Goal: Task Accomplishment & Management: Complete application form

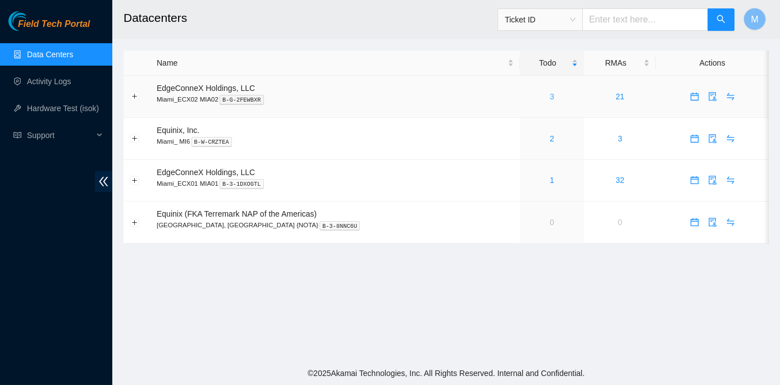
click at [550, 98] on link "3" at bounding box center [552, 96] width 4 height 9
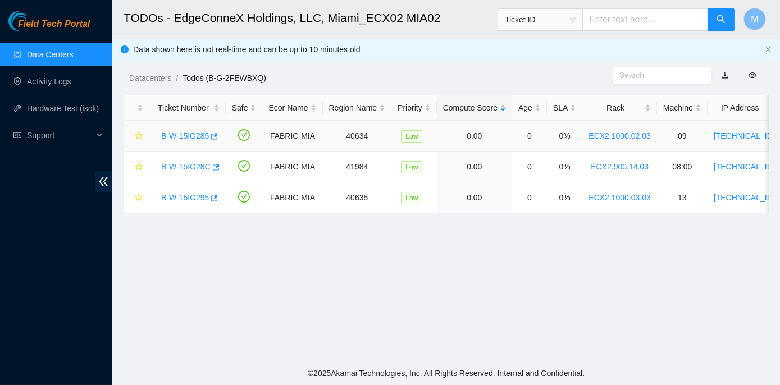
click at [203, 136] on link "B-W-15IG285" at bounding box center [185, 135] width 48 height 9
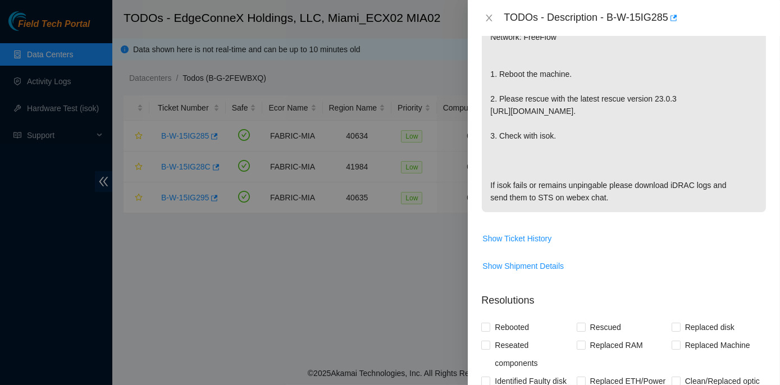
scroll to position [306, 0]
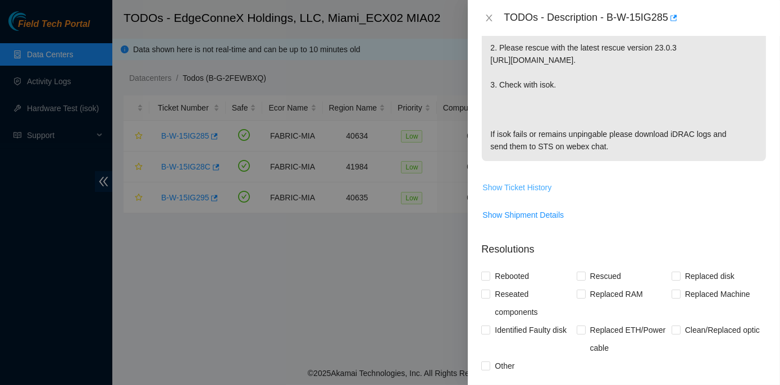
click at [539, 182] on span "Show Ticket History" at bounding box center [516, 187] width 69 height 12
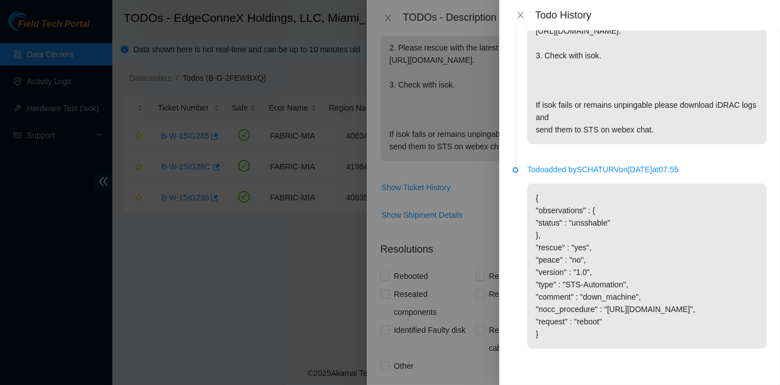
scroll to position [0, 0]
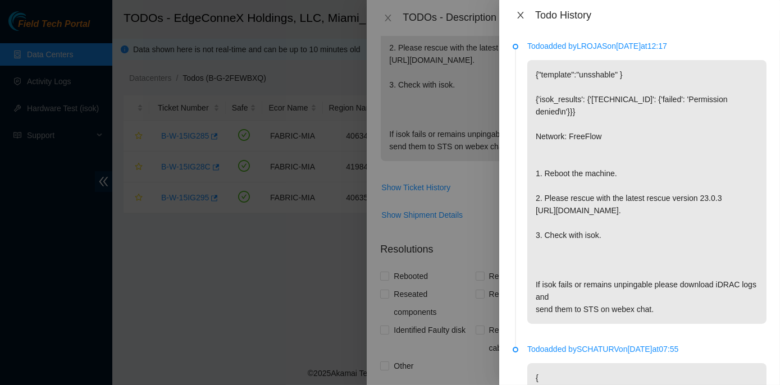
click at [520, 14] on icon "close" at bounding box center [520, 15] width 9 height 9
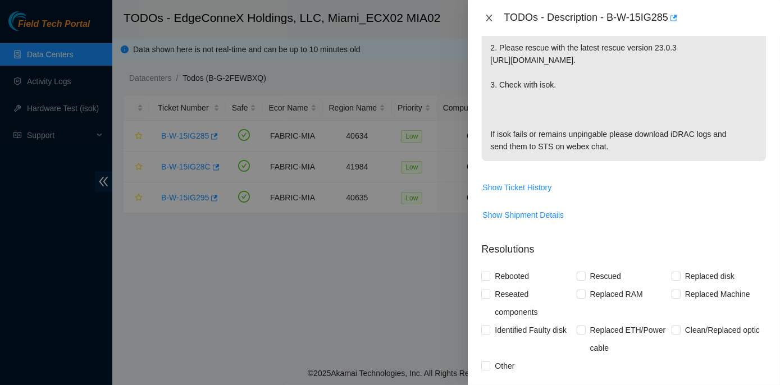
click at [488, 12] on div "TODOs - Description - B-W-15IG285" at bounding box center [623, 18] width 285 height 18
click at [490, 16] on icon "close" at bounding box center [488, 17] width 9 height 9
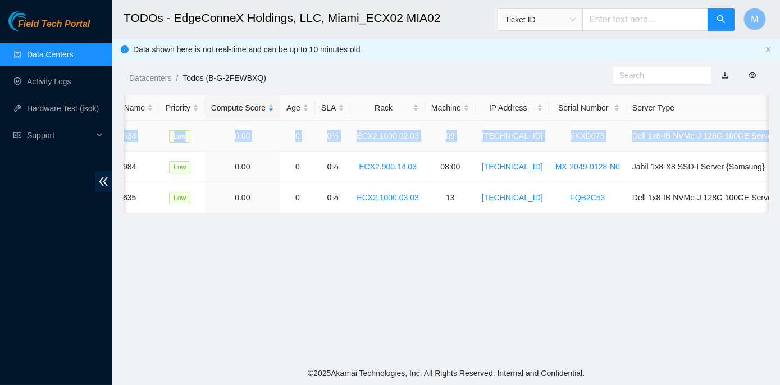
scroll to position [0, 276]
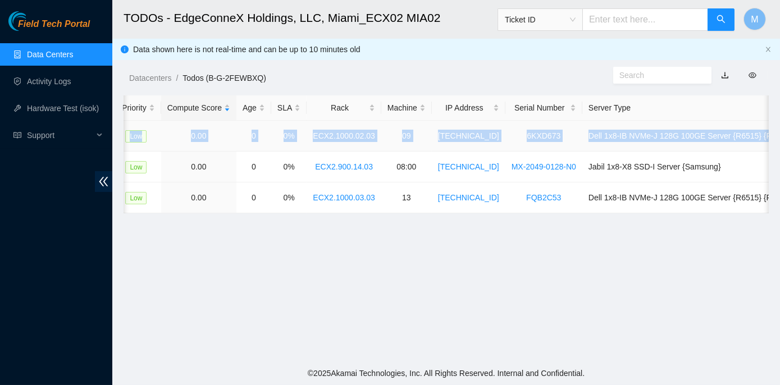
drag, startPoint x: 154, startPoint y: 135, endPoint x: 766, endPoint y: 132, distance: 611.3
click at [766, 132] on tr "B-W-15IG285 FABRIC-MIA 40634 Low 0.00 0 0% ECX2.1000.02.03 09 104.86.100.140 6K…" at bounding box center [323, 136] width 950 height 31
copy tr "B-W-15IG285 FABRIC-MIA 40634 Low 0.00 0 0% ECX2.1000.02.03 09 104.86.100.140 6K…"
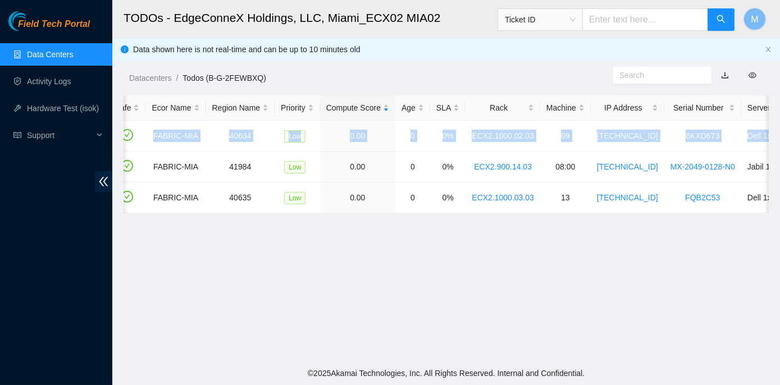
scroll to position [0, 0]
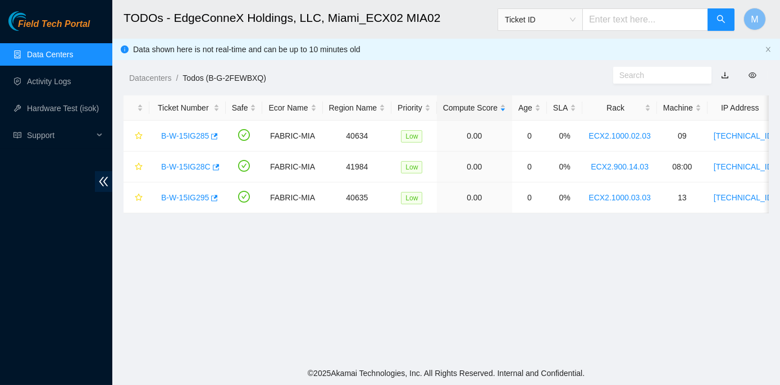
click at [182, 262] on main "TODOs - EdgeConneX Holdings, LLC, Miami_ECX02 MIA02 Ticket ID M Data shown here…" at bounding box center [445, 180] width 667 height 361
click at [173, 134] on link "B-W-15IG285" at bounding box center [185, 135] width 48 height 9
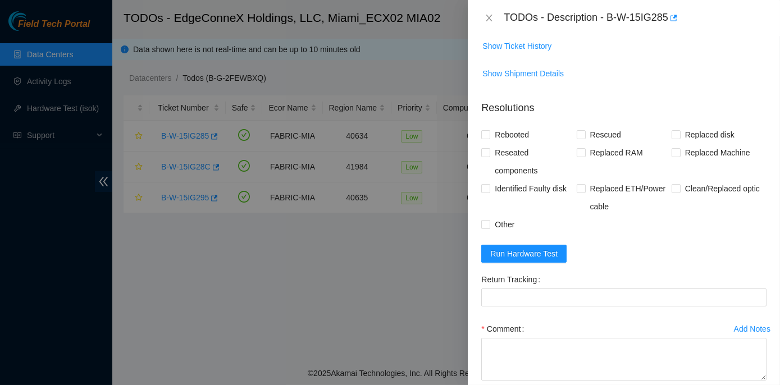
scroll to position [506, 0]
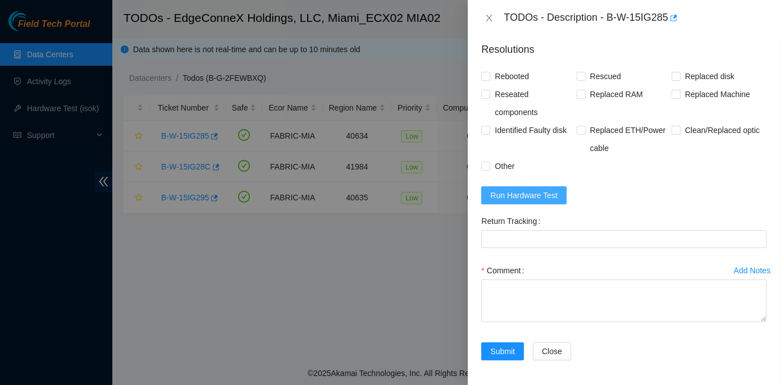
click at [524, 191] on span "Run Hardware Test" at bounding box center [523, 195] width 67 height 12
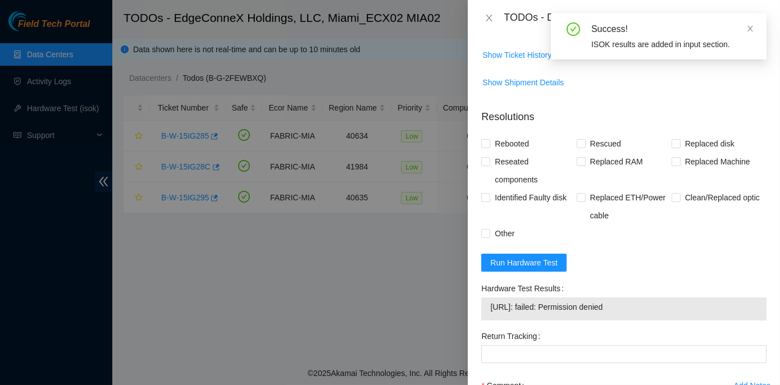
scroll to position [455, 0]
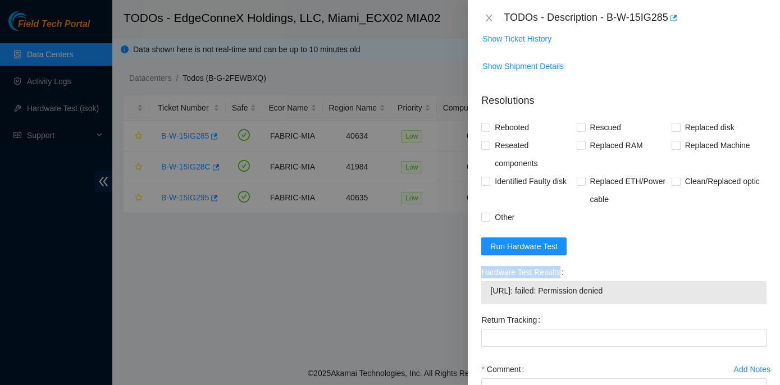
drag, startPoint x: 482, startPoint y: 271, endPoint x: 639, endPoint y: 300, distance: 159.2
click at [639, 300] on div "Hardware Test Results 104.86.100.140: failed: Permission denied" at bounding box center [623, 283] width 285 height 41
copy label "Hardware Test Results"
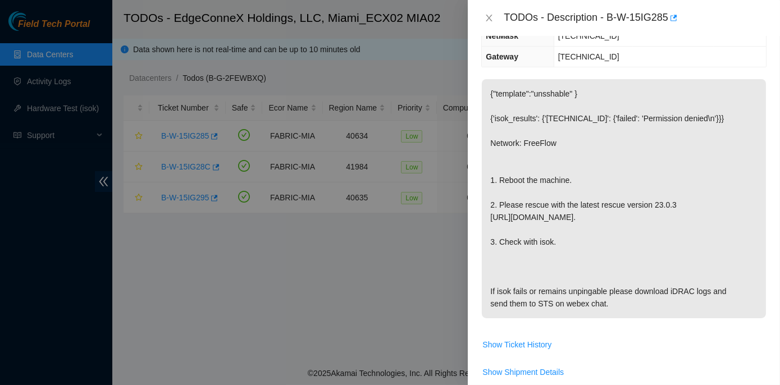
scroll to position [98, 0]
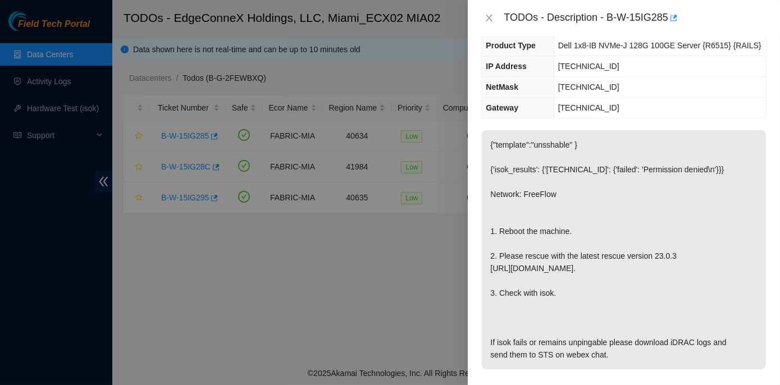
drag, startPoint x: 344, startPoint y: 227, endPoint x: 238, endPoint y: 297, distance: 126.7
click at [238, 297] on div at bounding box center [390, 192] width 780 height 385
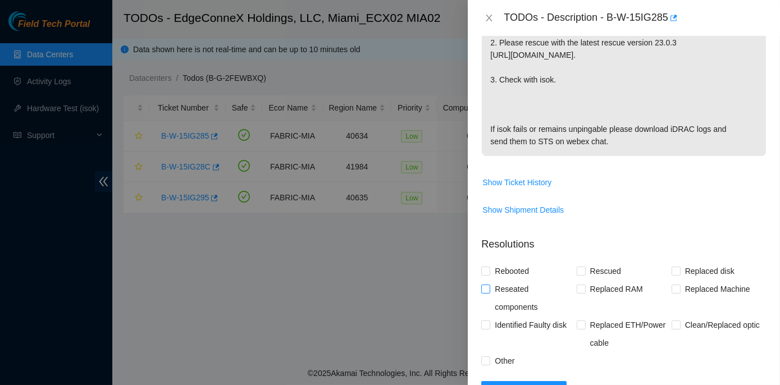
scroll to position [408, 0]
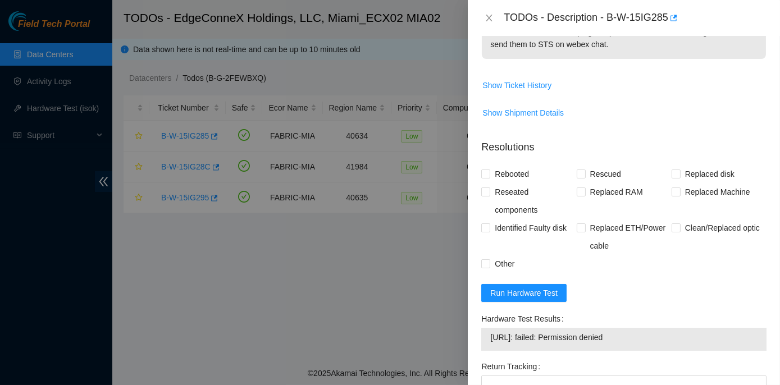
drag, startPoint x: 480, startPoint y: 317, endPoint x: 637, endPoint y: 333, distance: 158.0
click at [637, 333] on div "Hardware Test Results 104.86.100.140: failed: Permission denied" at bounding box center [624, 334] width 294 height 48
copy div "Hardware Test Results 104.86.100.140: failed: Permission denied"
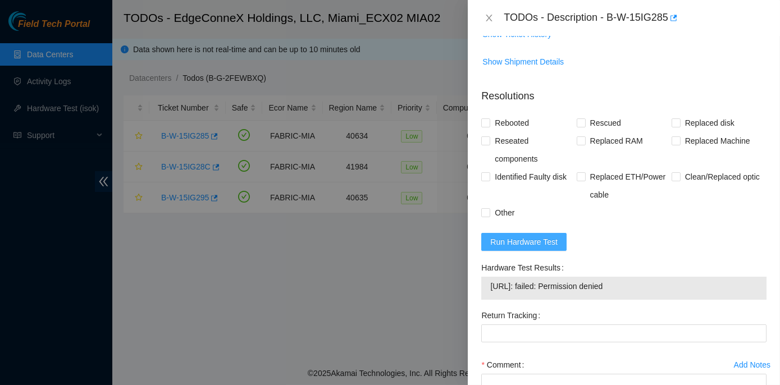
click at [534, 242] on span "Run Hardware Test" at bounding box center [523, 242] width 67 height 12
drag, startPoint x: 476, startPoint y: 265, endPoint x: 594, endPoint y: 288, distance: 120.1
click at [594, 288] on div "Problem Type Hardware Sub Type Tier 1 Rack Number ECX2.1000.02.03 Machine Numbe…" at bounding box center [624, 210] width 312 height 349
copy div "Hardware Test Results 104.86.100.140: passed: ok"
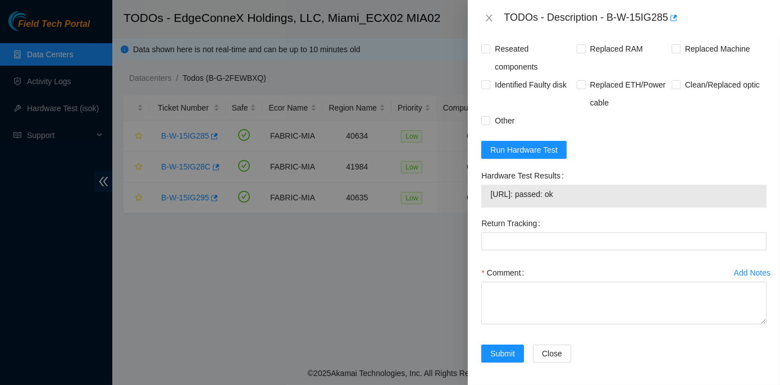
scroll to position [553, 0]
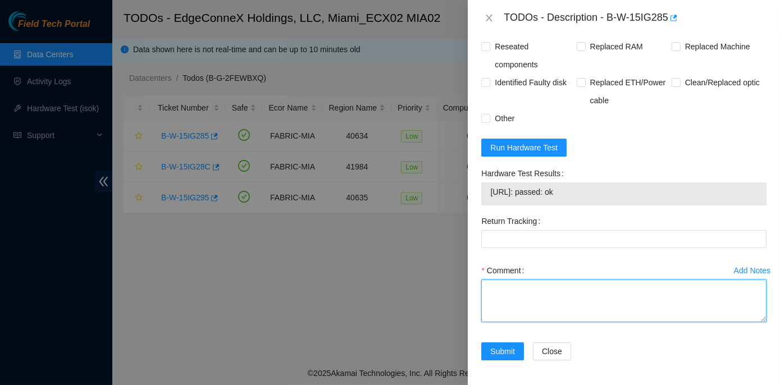
click at [511, 286] on textarea "Comment" at bounding box center [623, 301] width 285 height 43
paste textarea "Rack No: ECX2.1000.02.03 Machine No: 09 IP: 104.86.100.140 Serial No: 6KXD673 D…"
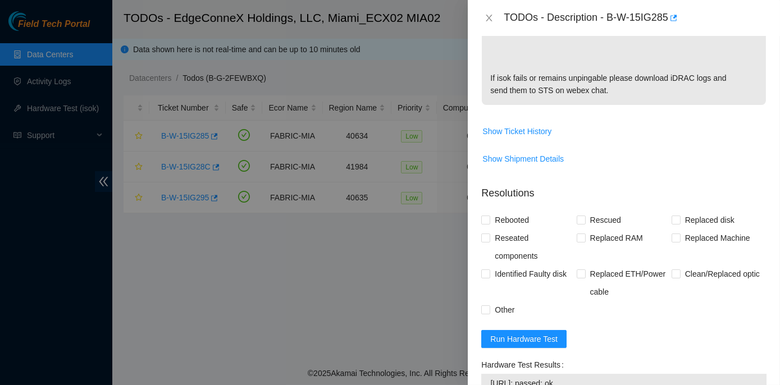
scroll to position [350, 0]
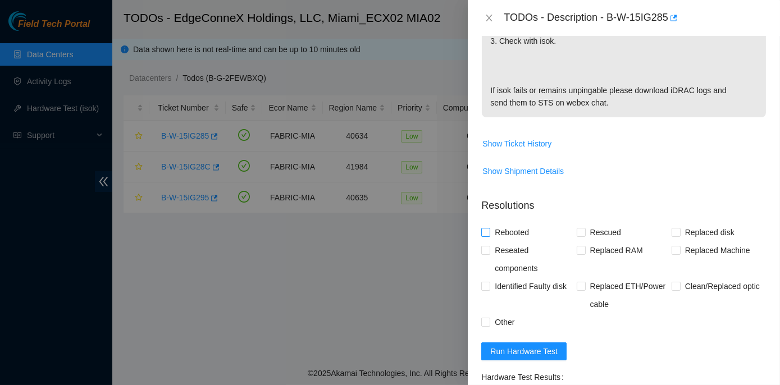
type textarea "Rack No: ECX2.1000.02.03 Machine No: 09 IP: 104.86.100.140 Serial No: 6KXD673 D…"
click at [492, 232] on span "Rebooted" at bounding box center [511, 232] width 43 height 18
click at [489, 232] on input "Rebooted" at bounding box center [485, 232] width 8 height 8
checkbox input "true"
click at [578, 232] on input "Rescued" at bounding box center [580, 232] width 8 height 8
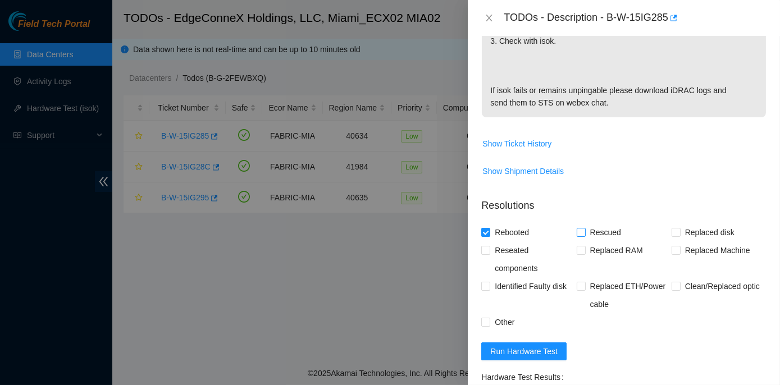
checkbox input "true"
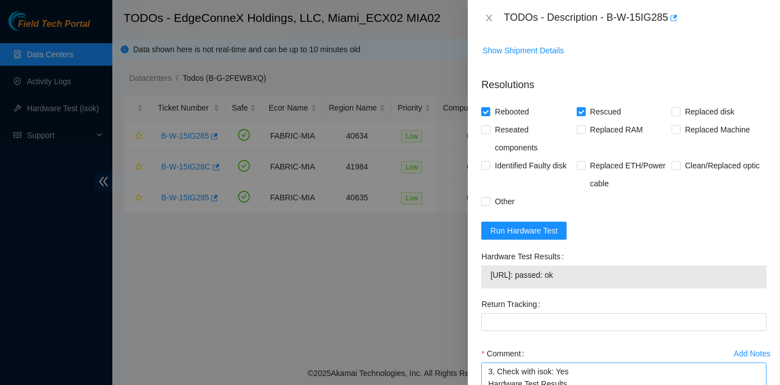
scroll to position [553, 0]
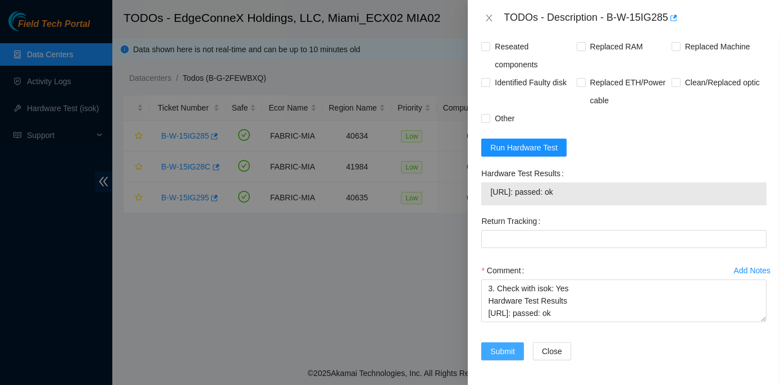
click at [504, 350] on span "Submit" at bounding box center [502, 351] width 25 height 12
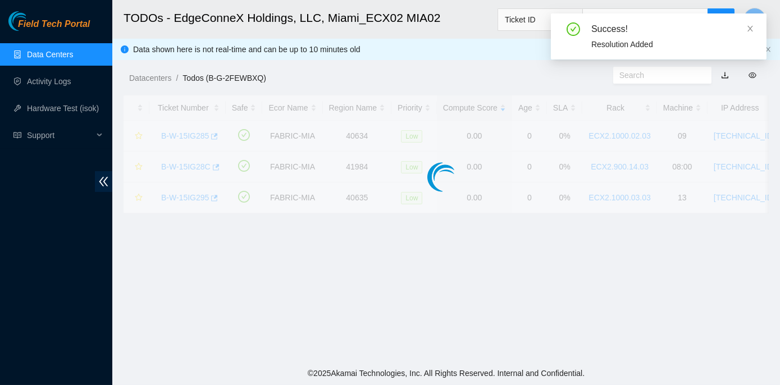
scroll to position [313, 0]
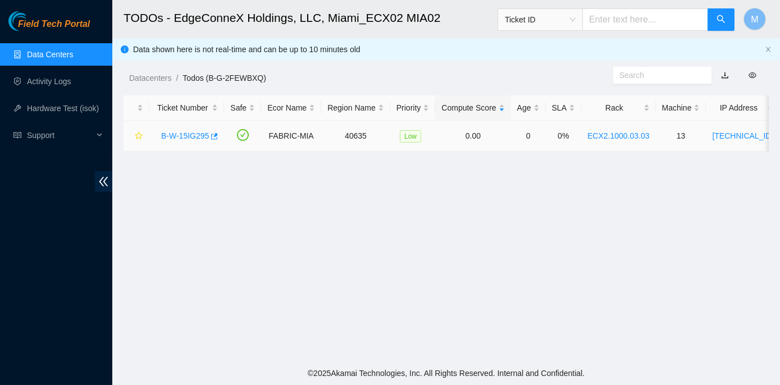
click at [184, 134] on link "B-W-15IG295" at bounding box center [185, 135] width 48 height 9
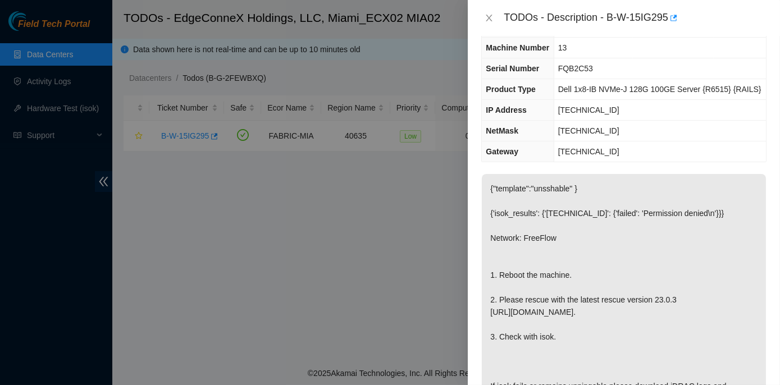
scroll to position [0, 0]
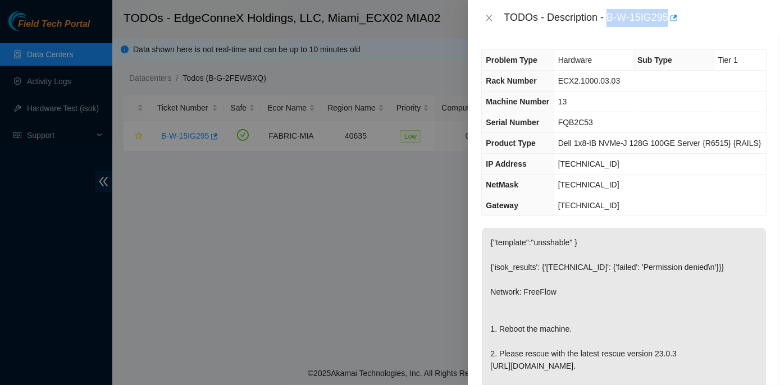
drag, startPoint x: 607, startPoint y: 16, endPoint x: 667, endPoint y: 20, distance: 60.2
click at [667, 20] on div "TODOs - Description - B-W-15IG295" at bounding box center [634, 18] width 263 height 18
copy div "B-W-15IG295"
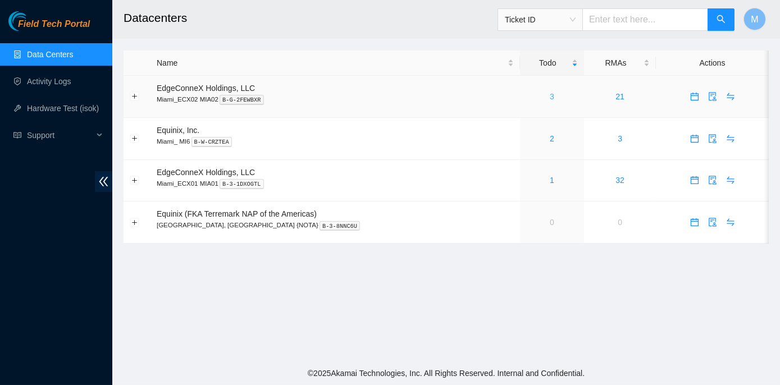
click at [550, 99] on link "3" at bounding box center [552, 96] width 4 height 9
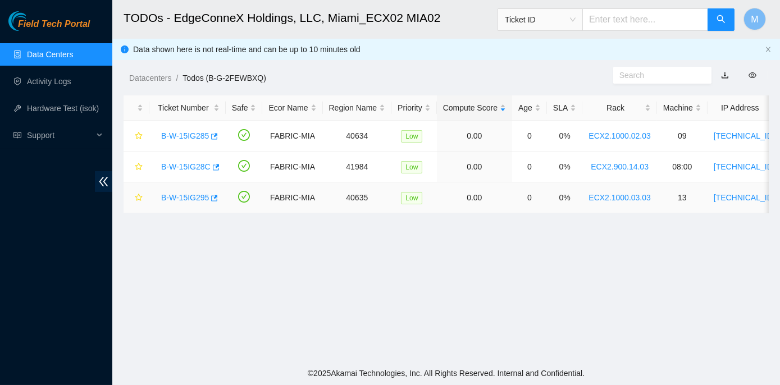
click at [184, 196] on link "B-W-15IG295" at bounding box center [185, 197] width 48 height 9
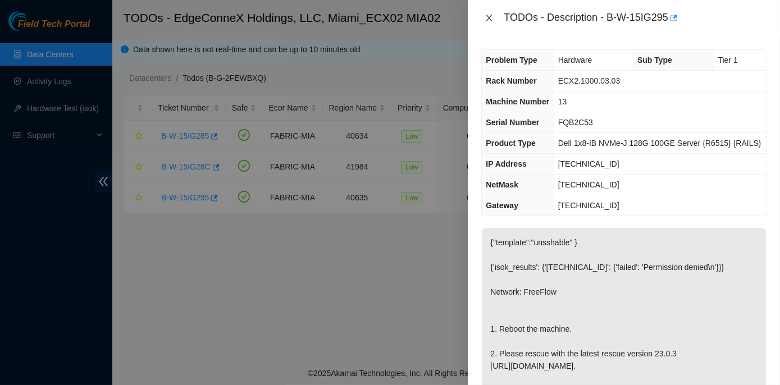
click at [486, 16] on icon "close" at bounding box center [488, 17] width 9 height 9
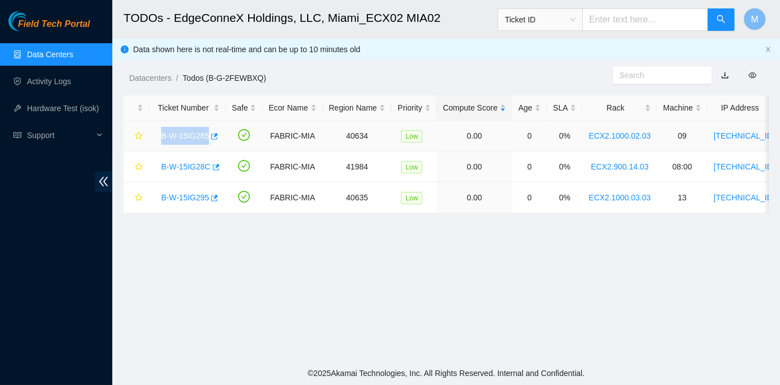
drag, startPoint x: 159, startPoint y: 136, endPoint x: 207, endPoint y: 136, distance: 47.2
click at [207, 136] on div "B-W-15IG285" at bounding box center [187, 136] width 64 height 18
copy link "B-W-15IG285"
click at [198, 166] on link "B-W-15IG28C" at bounding box center [185, 166] width 49 height 9
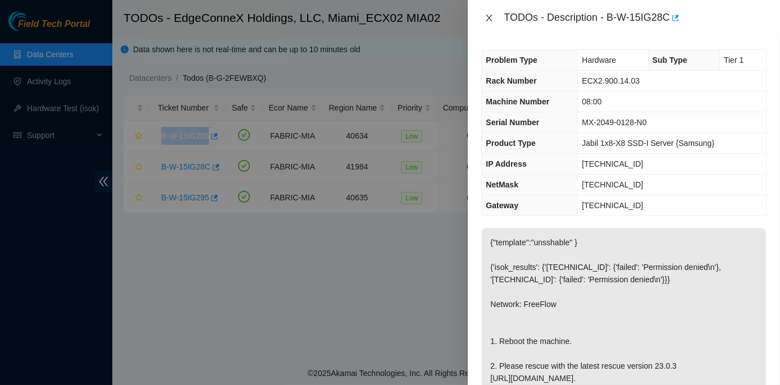
click at [489, 19] on icon "close" at bounding box center [489, 18] width 6 height 7
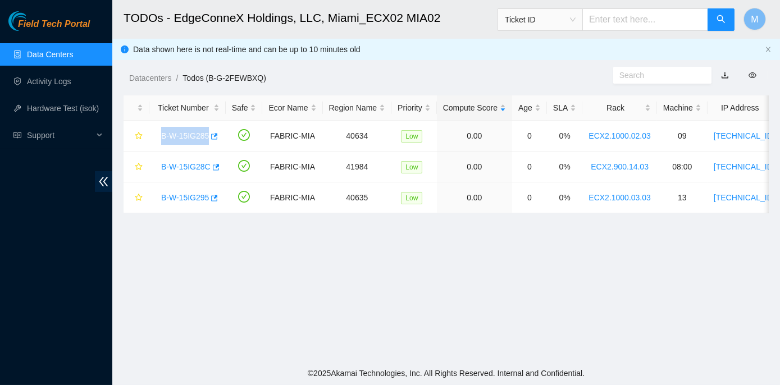
click at [55, 55] on link "Data Centers" at bounding box center [50, 54] width 46 height 9
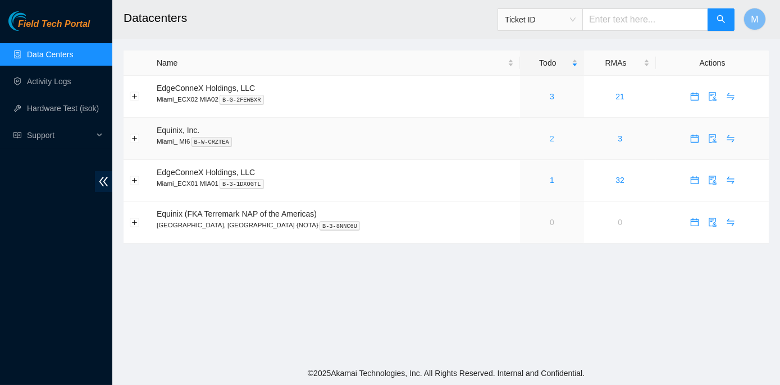
click at [550, 136] on link "2" at bounding box center [552, 138] width 4 height 9
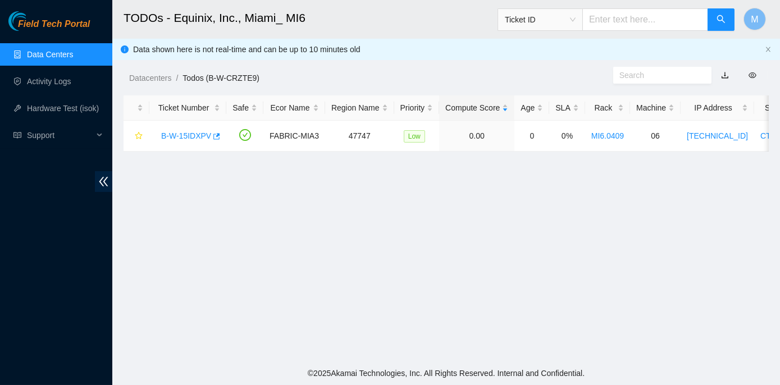
click at [61, 52] on link "Data Centers" at bounding box center [50, 54] width 46 height 9
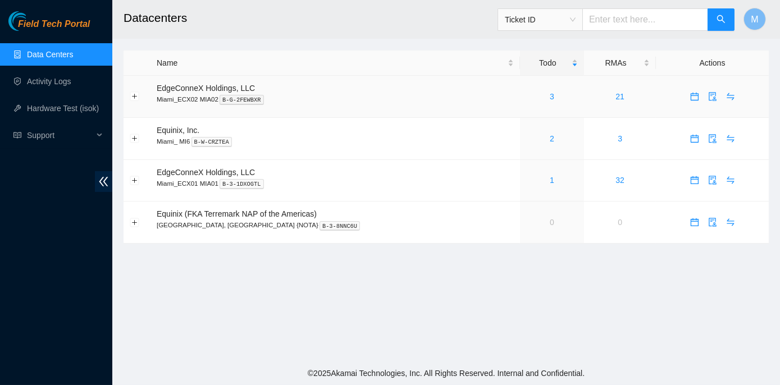
click at [526, 97] on div "3" at bounding box center [552, 96] width 52 height 12
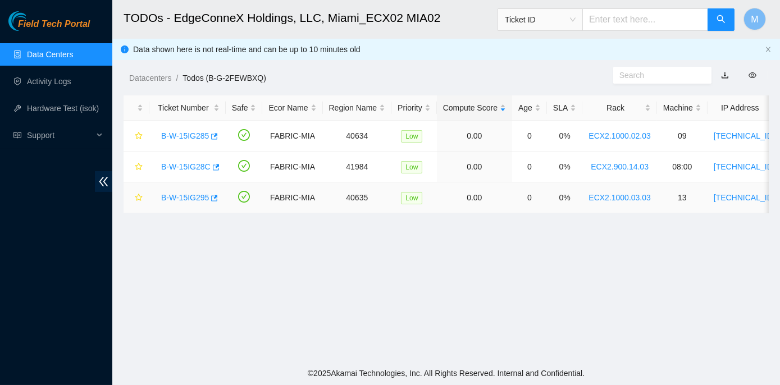
click at [185, 196] on link "B-W-15IG295" at bounding box center [185, 197] width 48 height 9
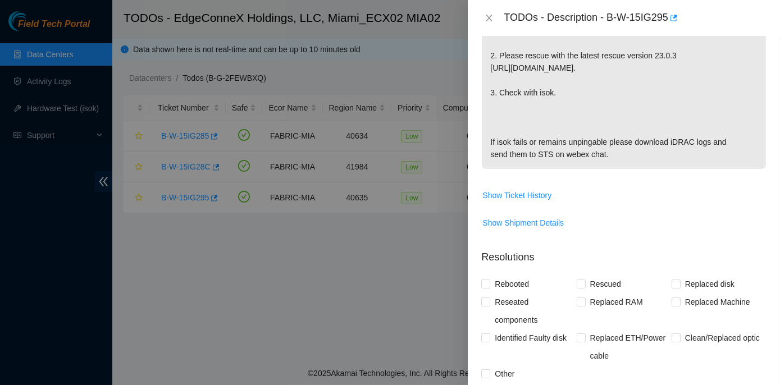
scroll to position [357, 0]
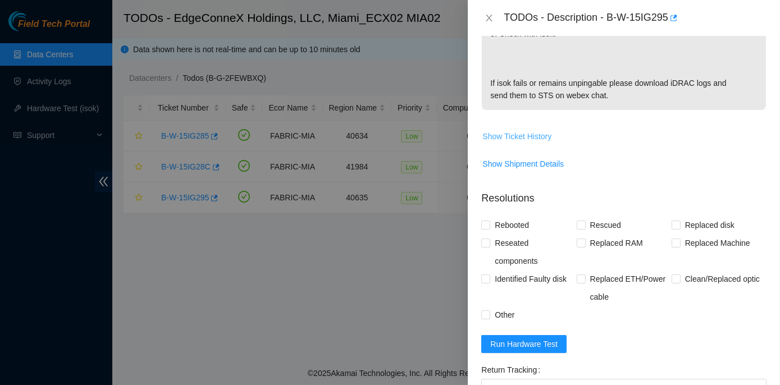
click at [530, 133] on span "Show Ticket History" at bounding box center [516, 136] width 69 height 12
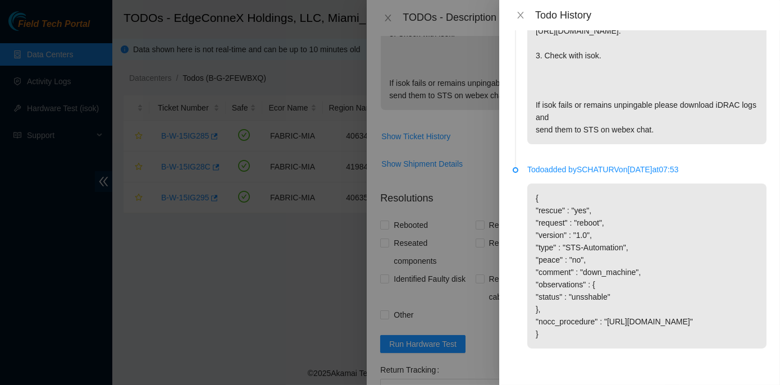
scroll to position [0, 0]
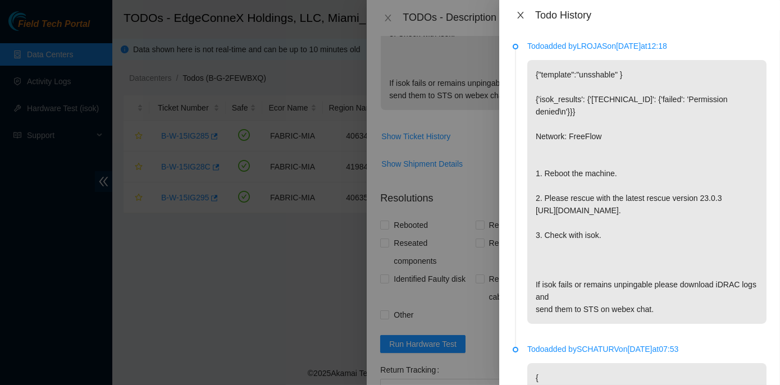
click at [518, 12] on icon "close" at bounding box center [520, 15] width 9 height 9
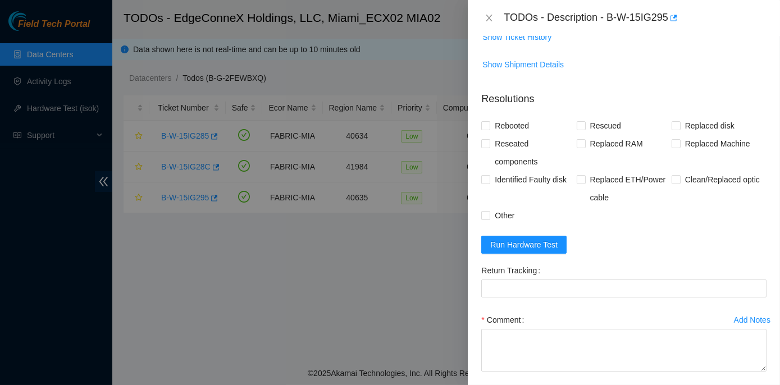
scroll to position [459, 0]
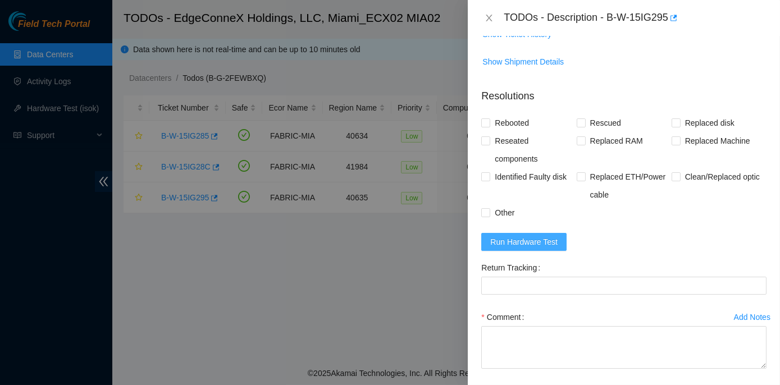
click at [528, 236] on span "Run Hardware Test" at bounding box center [523, 242] width 67 height 12
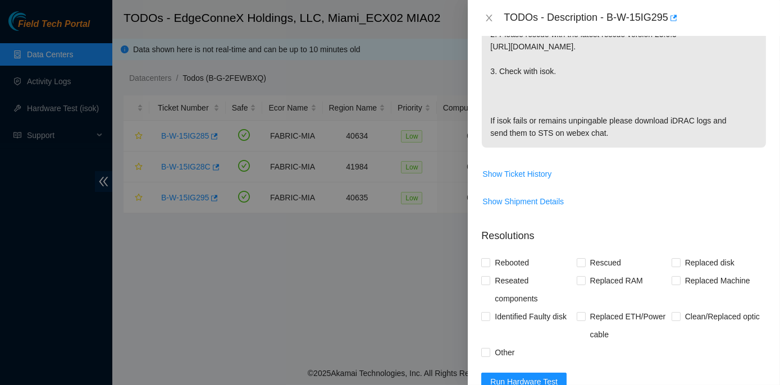
scroll to position [408, 0]
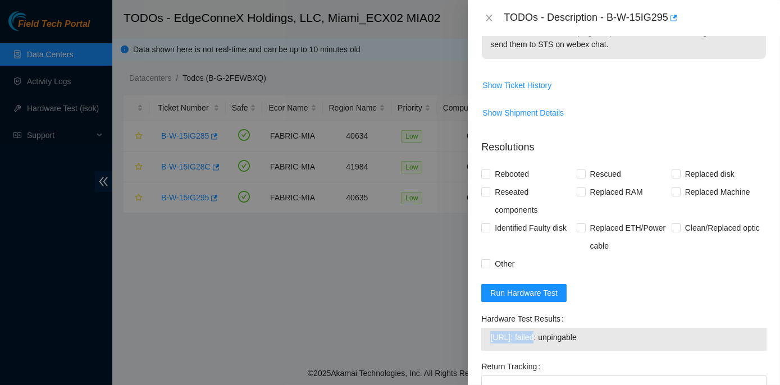
drag, startPoint x: 490, startPoint y: 335, endPoint x: 537, endPoint y: 332, distance: 47.2
click at [537, 332] on span "104.86.100.80: failed: unpingable" at bounding box center [623, 337] width 267 height 12
copy span "104.86.100.80"
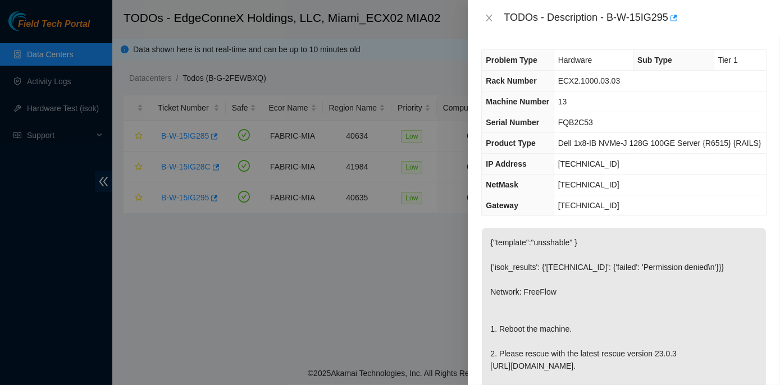
scroll to position [0, 0]
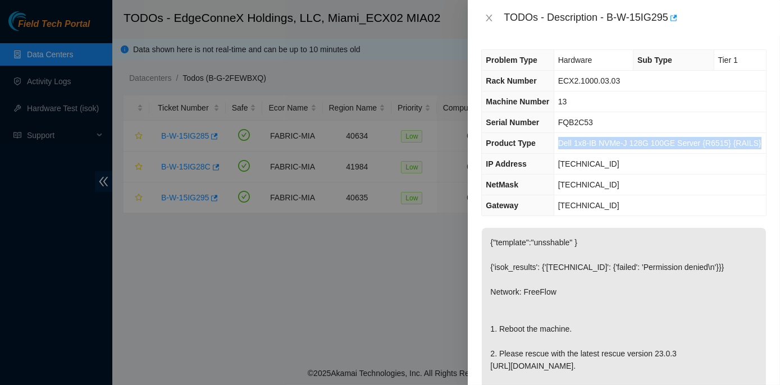
drag, startPoint x: 559, startPoint y: 143, endPoint x: 752, endPoint y: 144, distance: 193.1
click at [752, 144] on td "Dell 1x8-IB NVMe-J 128G 100GE Server {R6515} {RAILS}" at bounding box center [659, 143] width 212 height 21
copy span "Dell 1x8-IB NVMe-J 128G 100GE Server {R6515} {RAILS}"
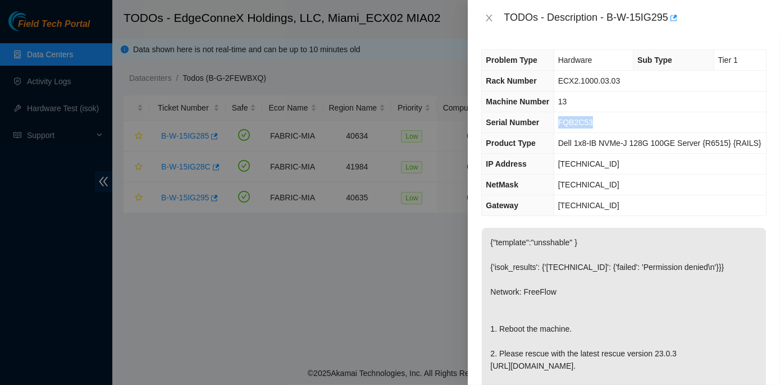
drag, startPoint x: 561, startPoint y: 118, endPoint x: 592, endPoint y: 121, distance: 31.6
click at [592, 121] on td "FQB2C53" at bounding box center [659, 122] width 212 height 21
copy span "FQB2C53"
drag, startPoint x: 560, startPoint y: 161, endPoint x: 608, endPoint y: 166, distance: 48.0
click at [608, 166] on td "104.86.100.80" at bounding box center [659, 164] width 212 height 21
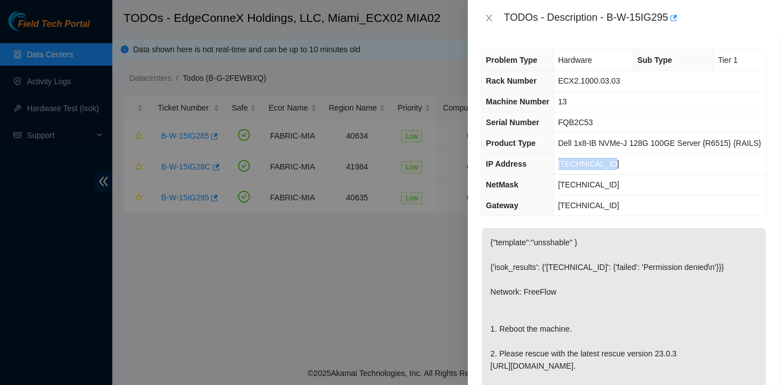
copy span "104.86.100.80"
drag, startPoint x: 560, startPoint y: 99, endPoint x: 569, endPoint y: 99, distance: 8.4
click at [569, 99] on td "13" at bounding box center [659, 101] width 212 height 21
copy span "13"
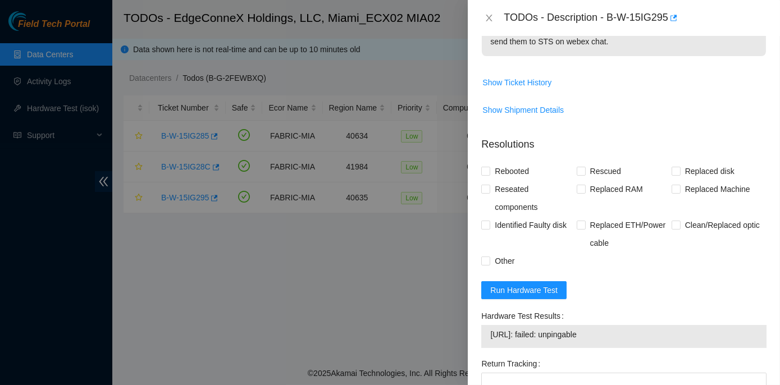
scroll to position [408, 0]
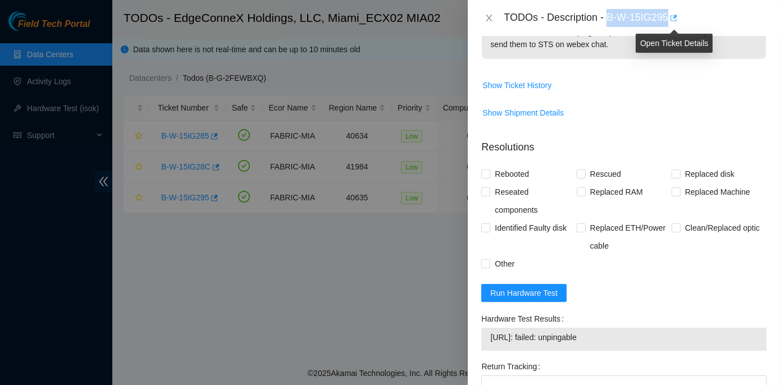
drag, startPoint x: 607, startPoint y: 15, endPoint x: 669, endPoint y: 19, distance: 61.9
click at [669, 19] on div "TODOs - Description - B-W-15IG295" at bounding box center [634, 18] width 263 height 18
copy div "B-W-15IG295"
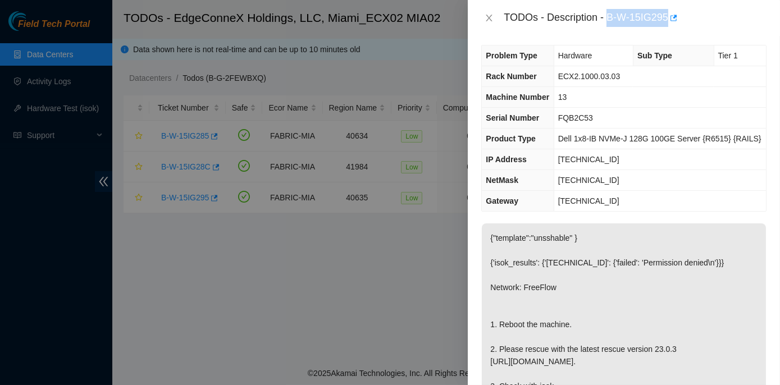
scroll to position [0, 0]
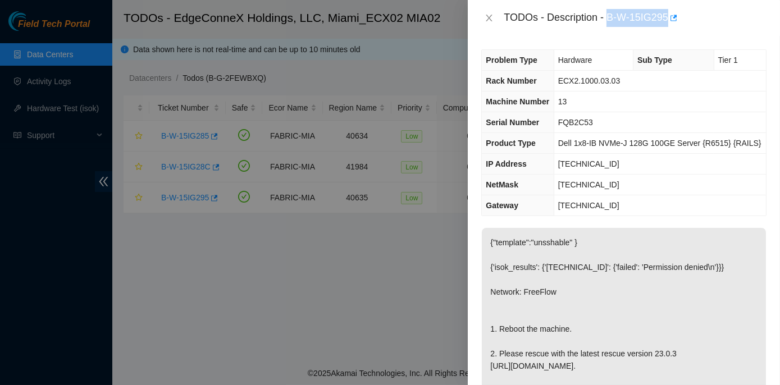
copy div "B-W-15IG295"
click at [491, 18] on icon "close" at bounding box center [488, 17] width 9 height 9
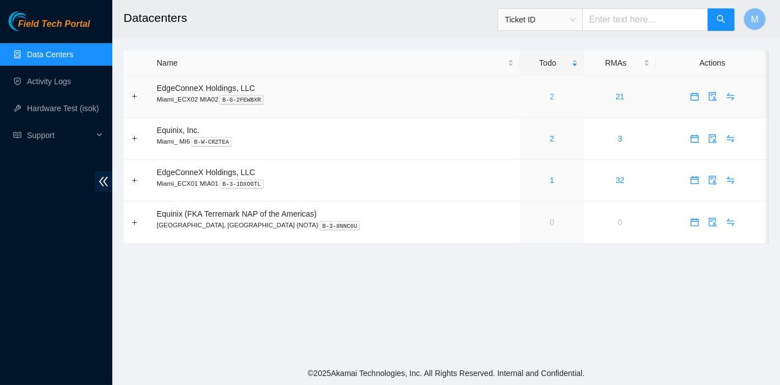
click at [550, 98] on link "2" at bounding box center [552, 96] width 4 height 9
click at [46, 81] on link "Activity Logs" at bounding box center [49, 81] width 44 height 9
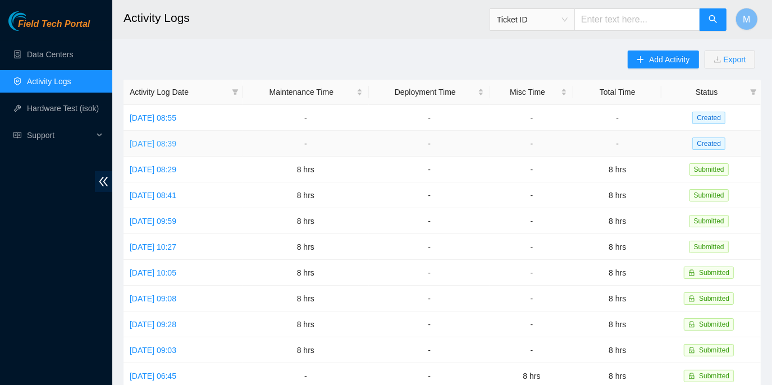
click at [176, 143] on link "[DATE] 08:39" at bounding box center [153, 143] width 47 height 9
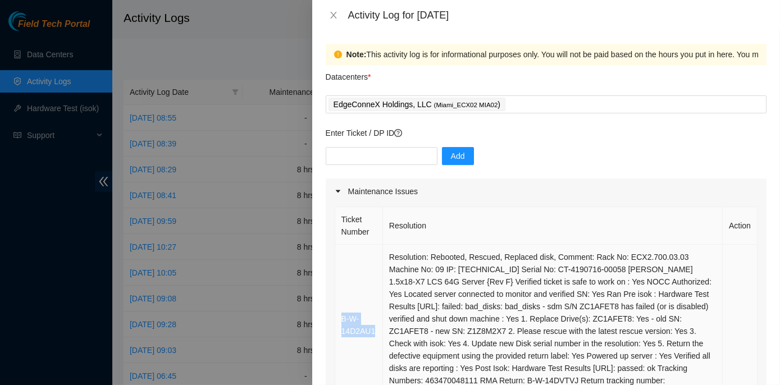
drag, startPoint x: 376, startPoint y: 329, endPoint x: 340, endPoint y: 319, distance: 37.2
click at [340, 319] on td "B-W-14D2AU1" at bounding box center [359, 325] width 48 height 161
copy link "B-W-14D2AU1"
click at [337, 156] on input "text" at bounding box center [382, 156] width 112 height 18
paste input "B-W-14D2AU1"
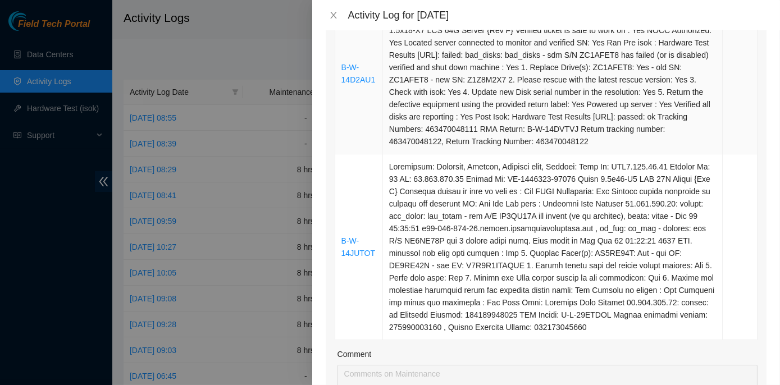
scroll to position [255, 0]
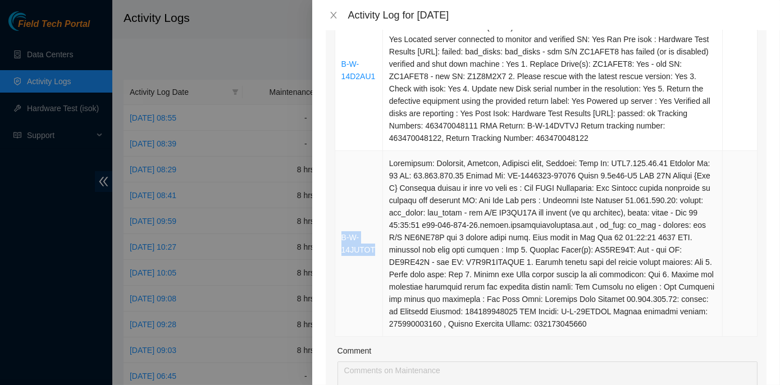
drag, startPoint x: 371, startPoint y: 250, endPoint x: 340, endPoint y: 240, distance: 33.0
click at [340, 240] on td "B-W-14JUTOT" at bounding box center [359, 244] width 48 height 186
copy link "B-W-14JUTOT"
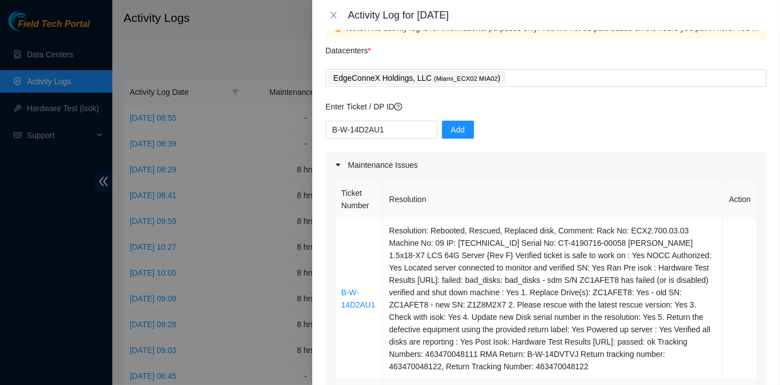
scroll to position [0, 0]
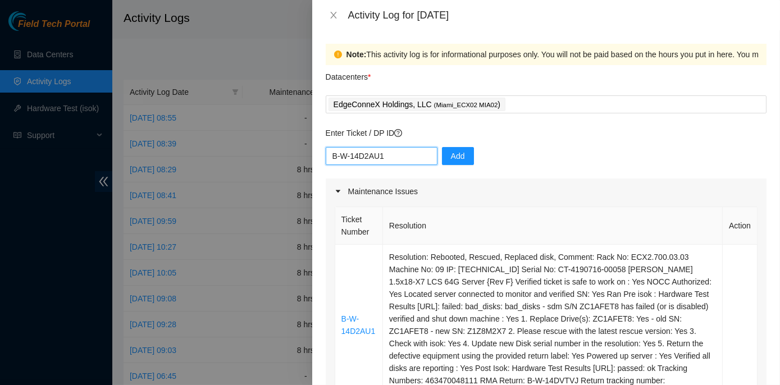
click at [406, 152] on input "B-W-14D2AU1" at bounding box center [382, 156] width 112 height 18
paste input "B-W-14JUTOT"
type input "B-W-14D2AU1 B-W-14JUTOT"
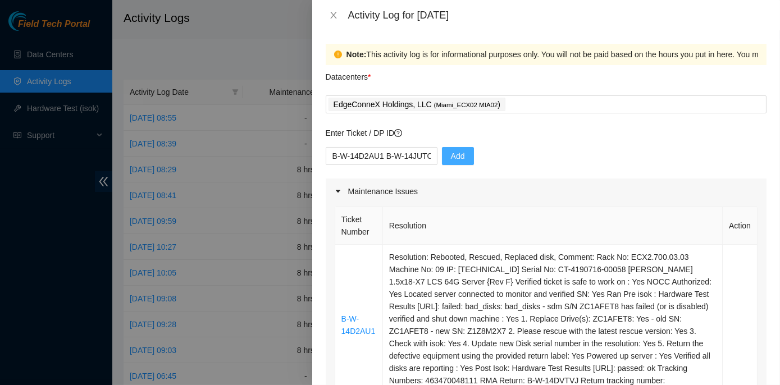
click at [451, 155] on span "Add" at bounding box center [458, 156] width 14 height 12
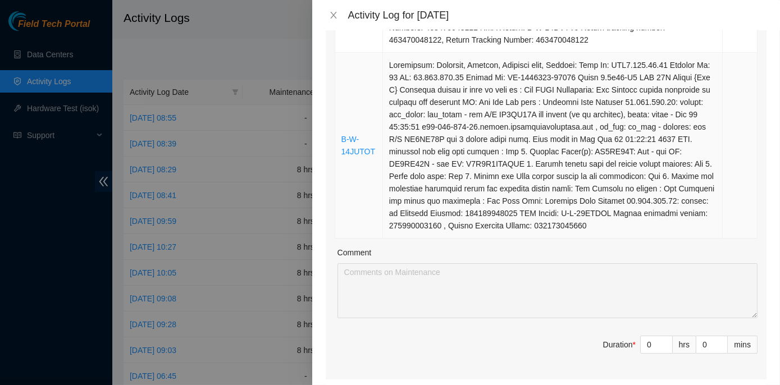
scroll to position [408, 0]
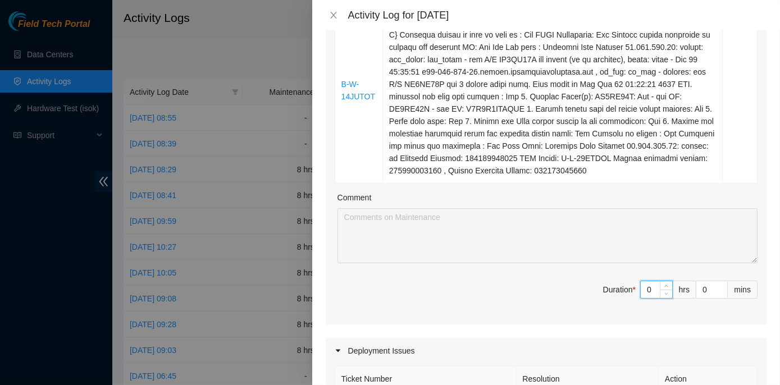
drag, startPoint x: 639, startPoint y: 286, endPoint x: 649, endPoint y: 290, distance: 11.1
click at [649, 290] on input "0" at bounding box center [655, 289] width 31 height 17
type input "8"
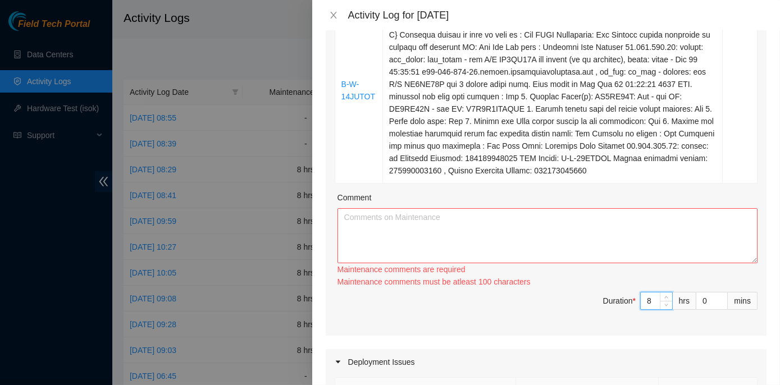
type input "8"
click at [373, 222] on textarea "Comment" at bounding box center [547, 235] width 420 height 55
paste textarea "ECX2- Maintenance Check for inbound shipments for ECX2; scan in two packages fo…"
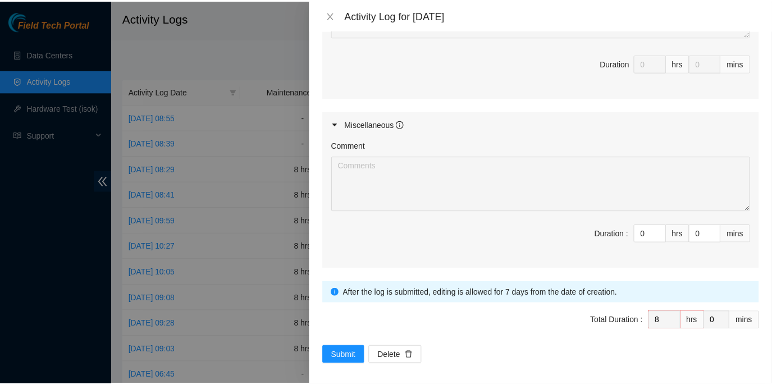
scroll to position [869, 0]
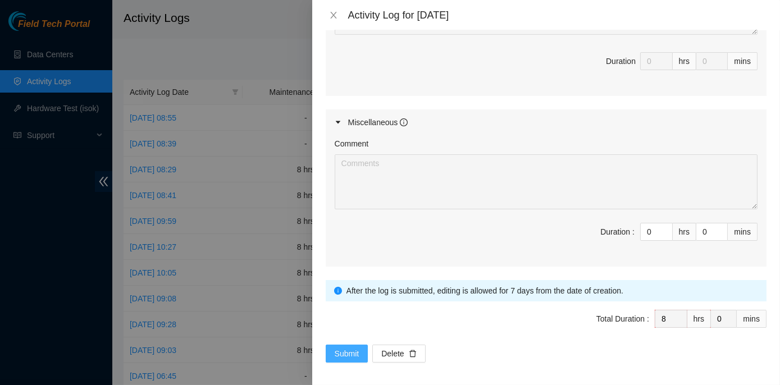
type textarea "ECX2- Maintenance Check for inbound shipments for ECX2; scan in two packages fo…"
click at [338, 347] on span "Submit" at bounding box center [347, 353] width 25 height 12
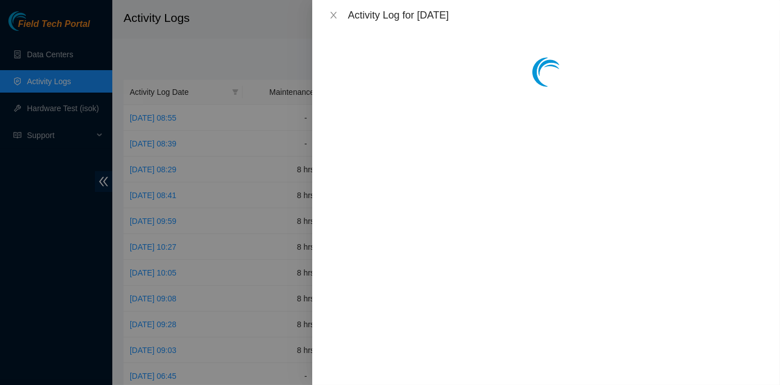
scroll to position [0, 0]
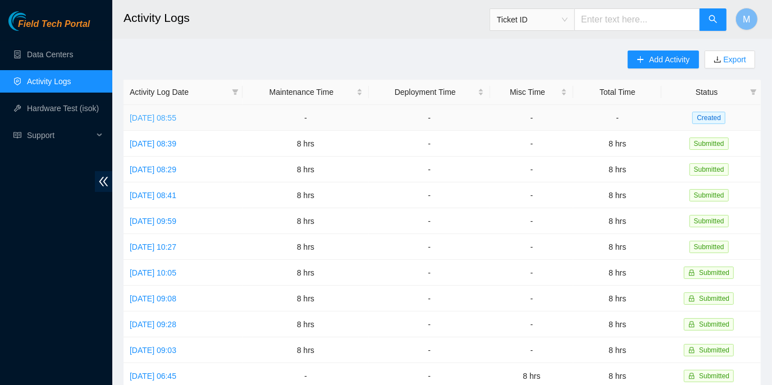
click at [162, 115] on link "[DATE] 08:55" at bounding box center [153, 117] width 47 height 9
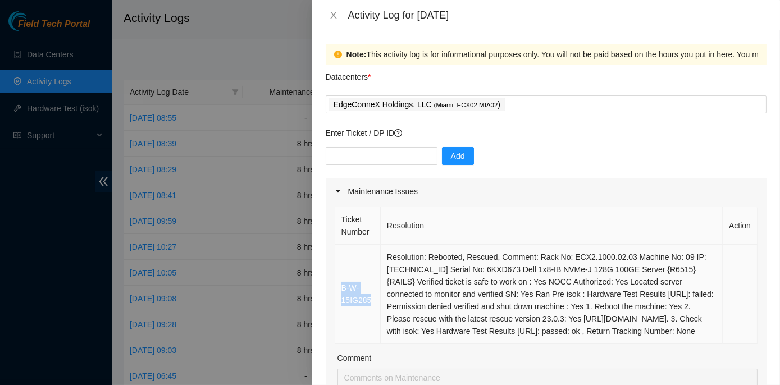
drag, startPoint x: 371, startPoint y: 306, endPoint x: 340, endPoint y: 296, distance: 33.0
click at [340, 296] on td "B-W-15IG285" at bounding box center [357, 294] width 45 height 99
copy link "B-W-15IG285"
